Goal: Find contact information: Find contact information

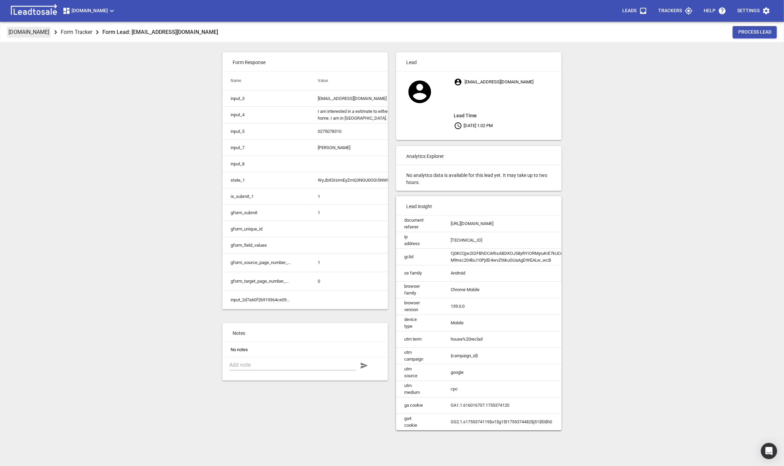
click at [44, 33] on p "DBSresidential.co.nz" at bounding box center [28, 32] width 41 height 8
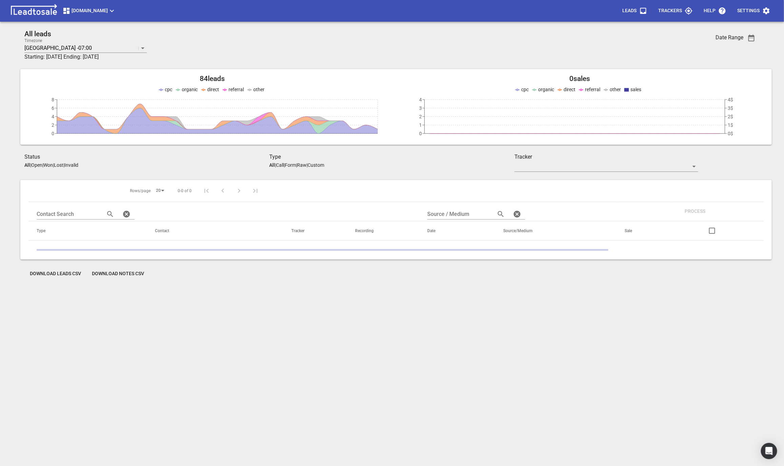
click at [74, 18] on div "DBSresidential.co.nz Leads Trackers Help Settings" at bounding box center [392, 11] width 784 height 22
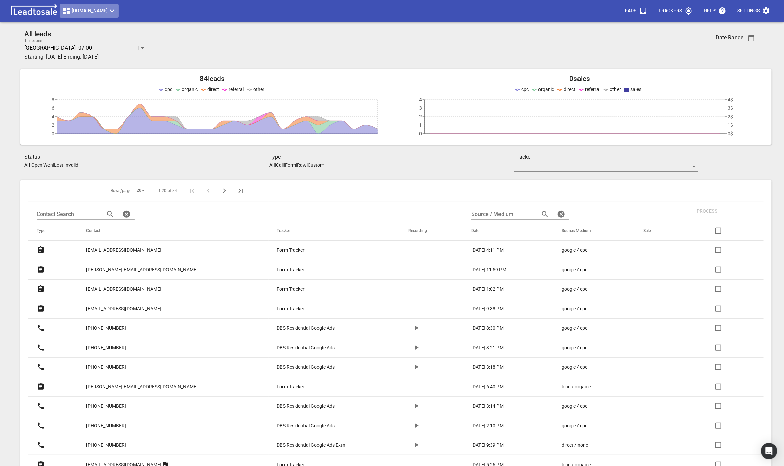
click at [76, 16] on button "DBSresidential.co.nz" at bounding box center [89, 11] width 59 height 14
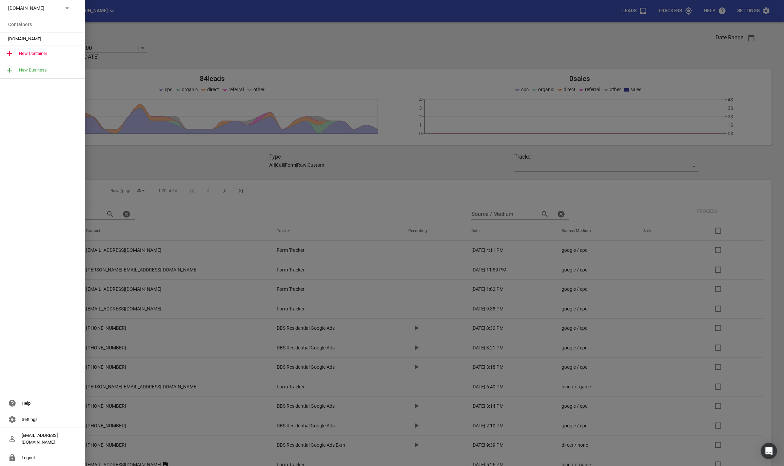
click at [46, 13] on div "DBSresidential.co.nz" at bounding box center [42, 8] width 85 height 16
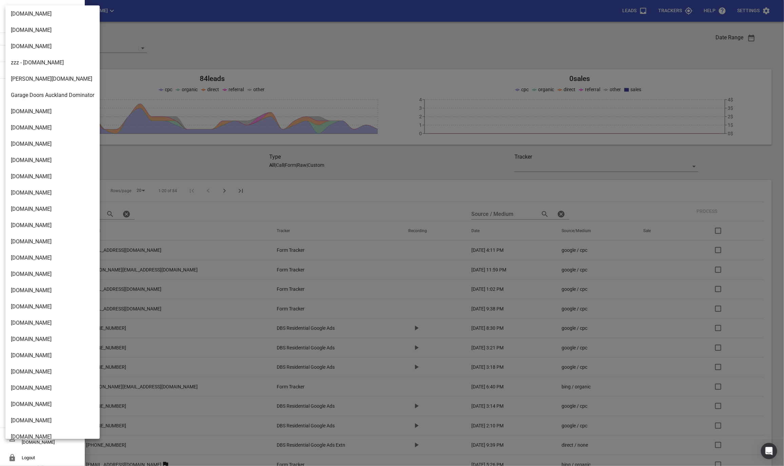
scroll to position [971, 0]
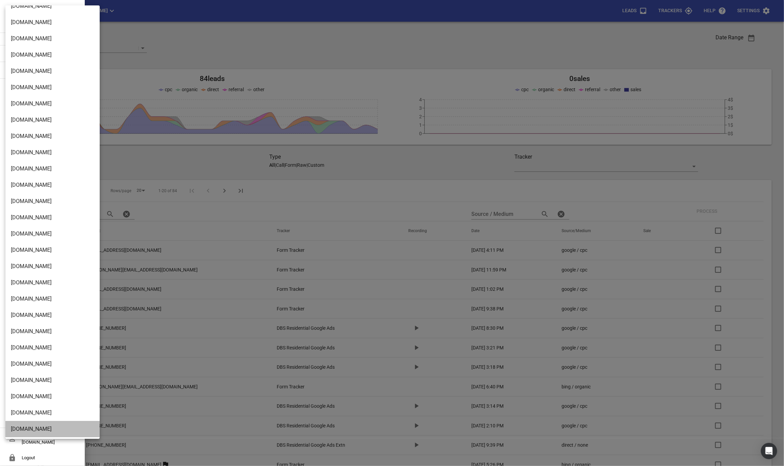
click at [23, 433] on li "Design2renovate.co.nz" at bounding box center [52, 429] width 94 height 16
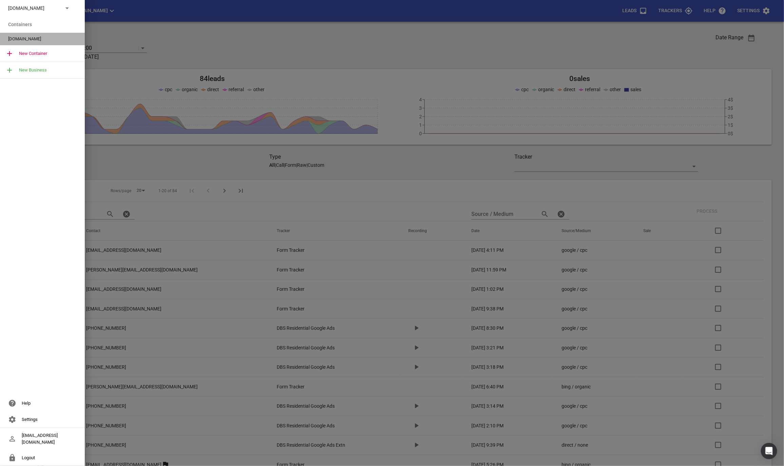
click at [41, 39] on span "Design2renovate.co.nz" at bounding box center [39, 39] width 63 height 7
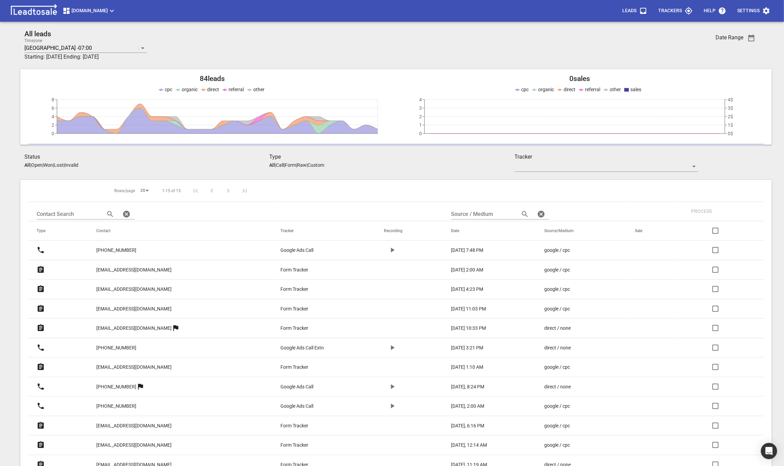
scroll to position [97, 0]
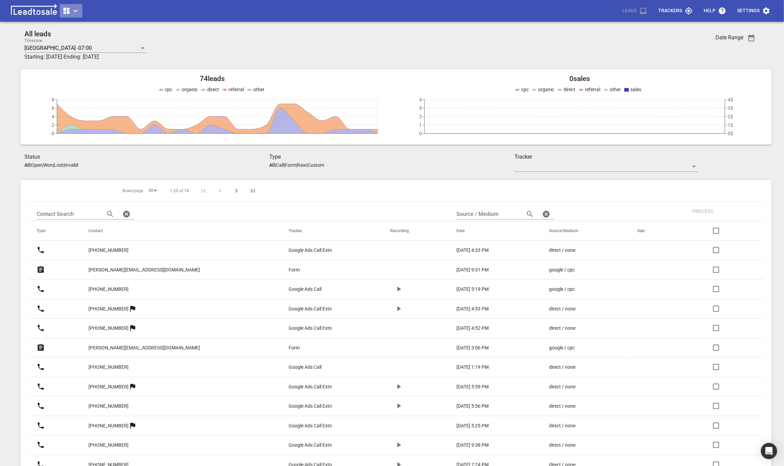
click at [66, 6] on button "button" at bounding box center [71, 11] width 23 height 14
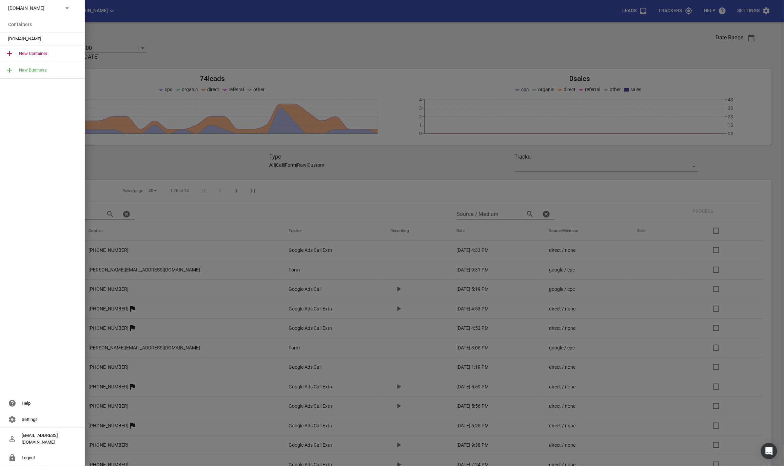
click at [139, 135] on div at bounding box center [392, 233] width 784 height 466
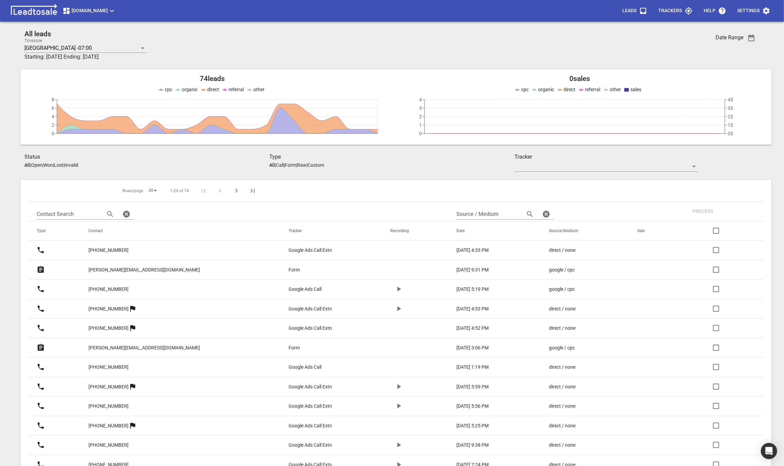
click at [136, 268] on p "zach@artricks.co.nz" at bounding box center [145, 270] width 112 height 7
click at [145, 247] on p "[PHONE_NUMBER]" at bounding box center [175, 250] width 173 height 17
click at [129, 248] on p "+6421677695" at bounding box center [109, 250] width 40 height 7
click at [103, 7] on span "Truckrepairsauckland.co.nz" at bounding box center [89, 11] width 54 height 8
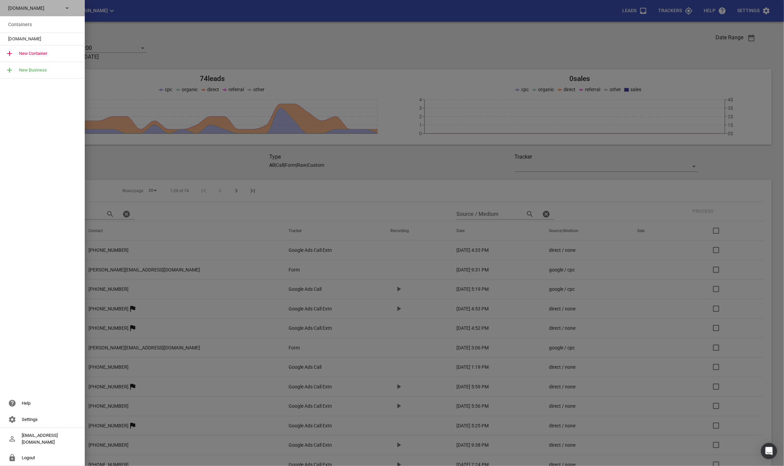
click at [65, 9] on icon at bounding box center [67, 8] width 8 height 8
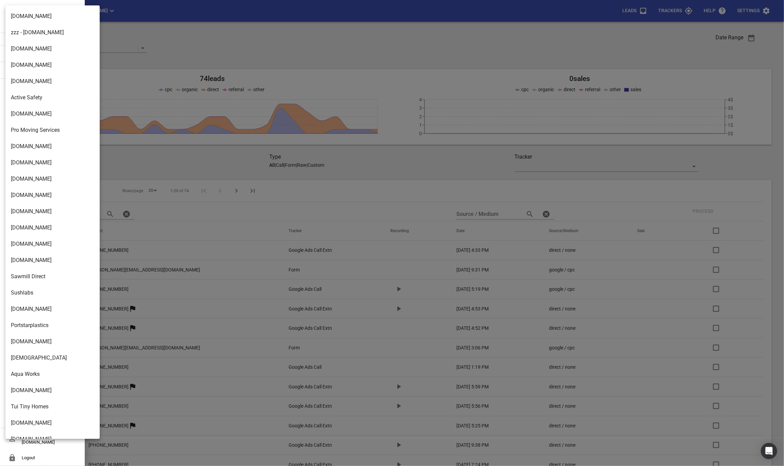
scroll to position [971, 0]
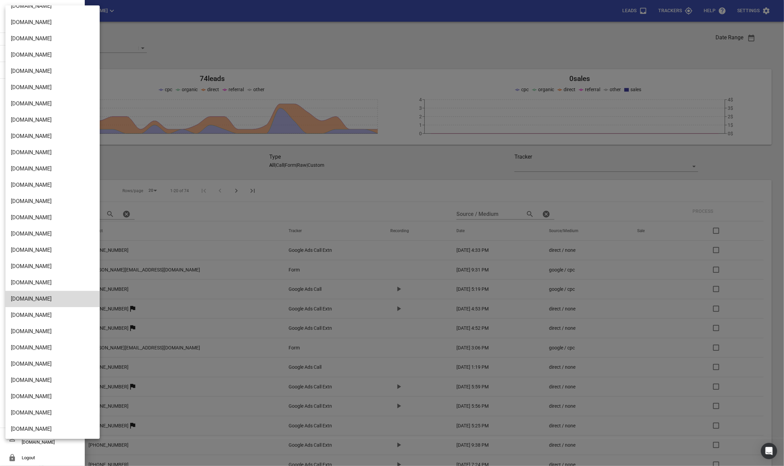
click at [27, 423] on li "Design2renovate.co.nz" at bounding box center [52, 429] width 94 height 16
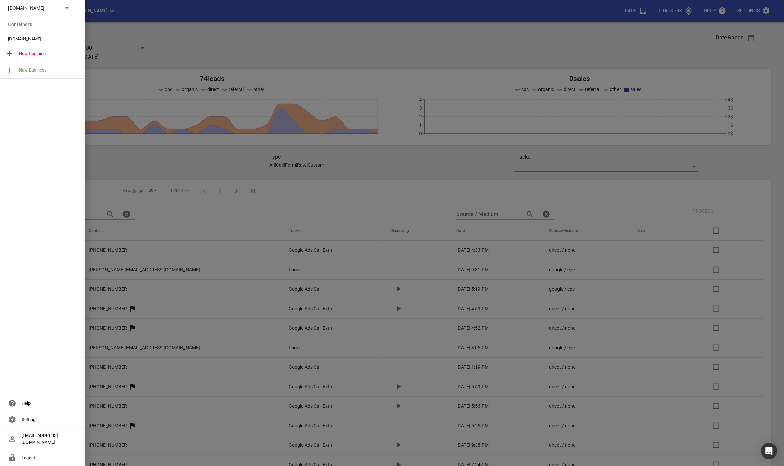
click at [19, 42] on div "[DOMAIN_NAME]" at bounding box center [42, 39] width 85 height 12
click at [20, 38] on span "[DOMAIN_NAME]" at bounding box center [39, 39] width 63 height 7
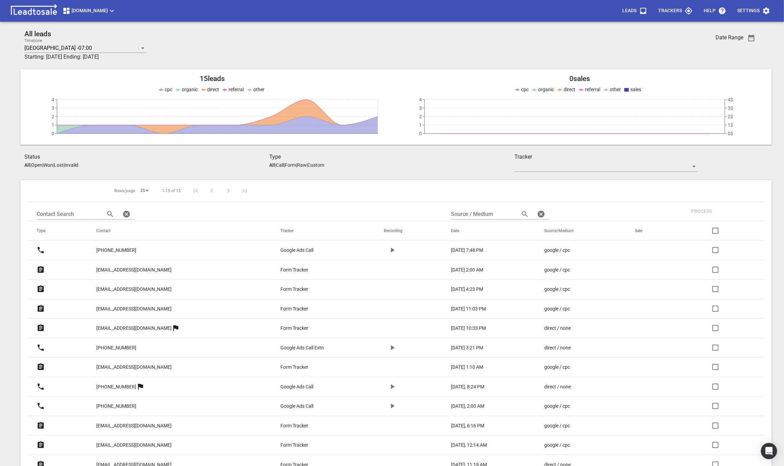
click at [388, 248] on icon "button" at bounding box center [392, 250] width 8 height 8
click at [118, 248] on p "[PHONE_NUMBER]" at bounding box center [116, 250] width 40 height 7
